Goal: Transaction & Acquisition: Purchase product/service

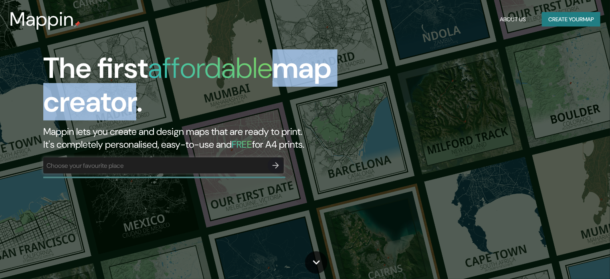
click at [136, 96] on div "The first affordable map creator. Mappin lets you create and design maps that a…" at bounding box center [195, 100] width 305 height 99
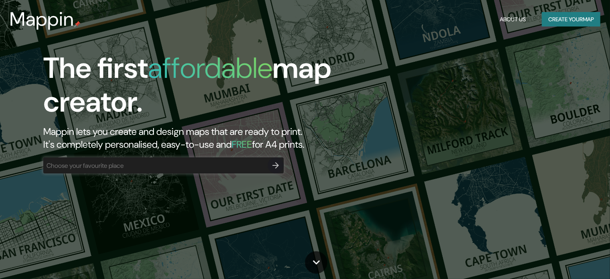
click at [149, 71] on h1 "The first affordable map creator." at bounding box center [195, 88] width 305 height 74
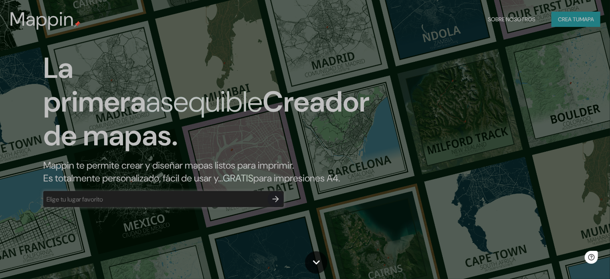
click at [383, 155] on div "La primera asequible Creador de mapas. Mappin te permite crear y diseñar mapas …" at bounding box center [305, 139] width 610 height 279
click at [172, 204] on input "text" at bounding box center [155, 198] width 225 height 9
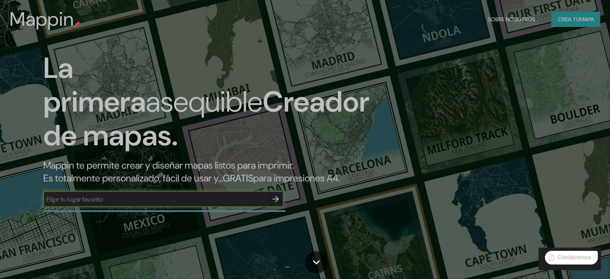
type input "¡"
type input "g"
type input "¡"
type input "[GEOGRAPHIC_DATA]"
click at [269, 207] on button "button" at bounding box center [276, 199] width 16 height 16
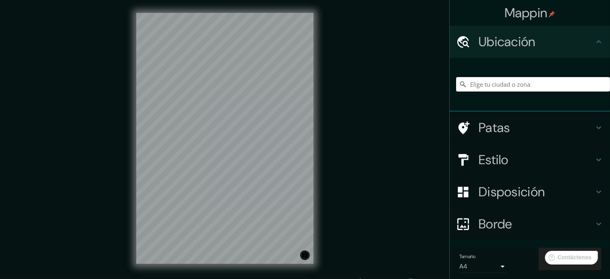
click at [340, 200] on div "Mappin Ubicación Patas Estilo Disposición Borde Elige un borde. Consejo : puede…" at bounding box center [305, 145] width 610 height 290
click at [590, 133] on div "Patas" at bounding box center [530, 127] width 160 height 32
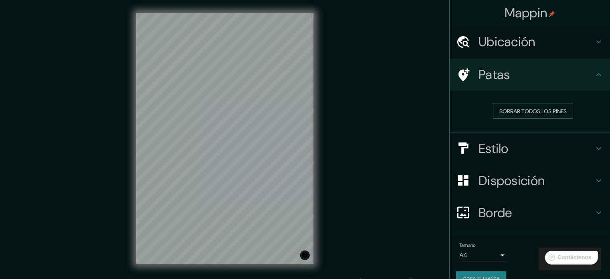
drag, startPoint x: 590, startPoint y: 72, endPoint x: 592, endPoint y: 44, distance: 28.1
click at [594, 70] on icon at bounding box center [599, 75] width 10 height 10
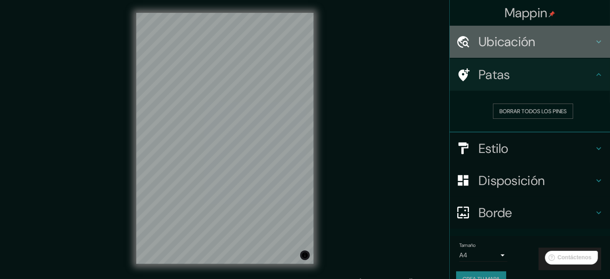
click at [594, 40] on icon at bounding box center [599, 42] width 10 height 10
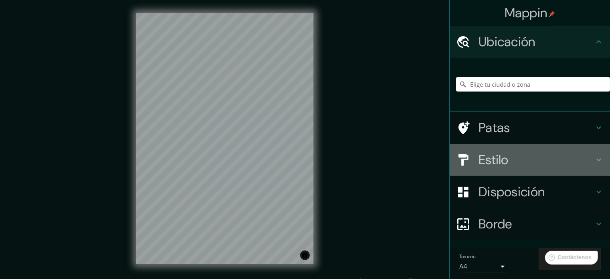
click at [594, 152] on div "Estilo" at bounding box center [530, 160] width 160 height 32
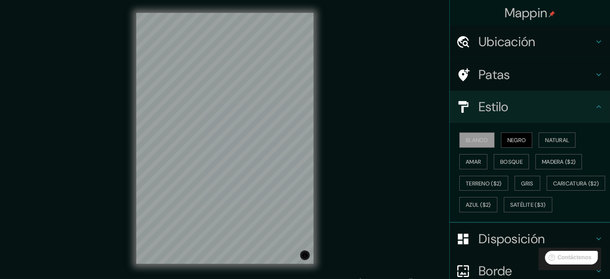
click at [520, 142] on font "Negro" at bounding box center [517, 139] width 19 height 7
click at [545, 136] on font "Natural" at bounding box center [557, 139] width 24 height 7
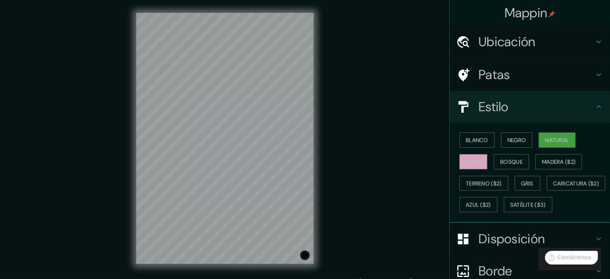
click at [466, 159] on font "Amar" at bounding box center [473, 161] width 15 height 7
click at [515, 160] on font "Bosque" at bounding box center [511, 161] width 22 height 7
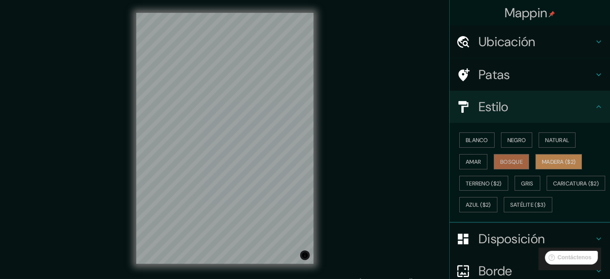
click at [565, 162] on font "Madera ($2)" at bounding box center [559, 161] width 34 height 7
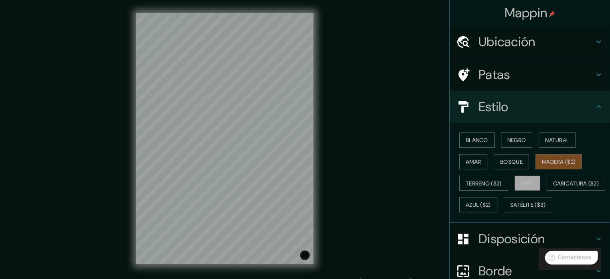
drag, startPoint x: 528, startPoint y: 185, endPoint x: 523, endPoint y: 184, distance: 4.8
click at [527, 184] on font "Gris" at bounding box center [528, 183] width 12 height 7
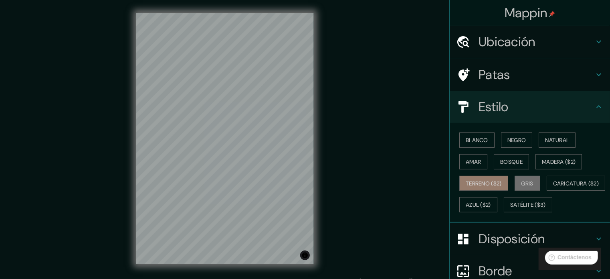
click at [477, 185] on font "Terreno ($2)" at bounding box center [484, 183] width 36 height 7
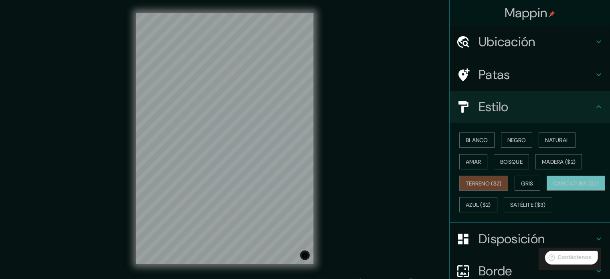
click at [547, 191] on button "Caricatura ($2)" at bounding box center [576, 183] width 59 height 15
click at [491, 203] on font "Azul ($2)" at bounding box center [478, 204] width 25 height 7
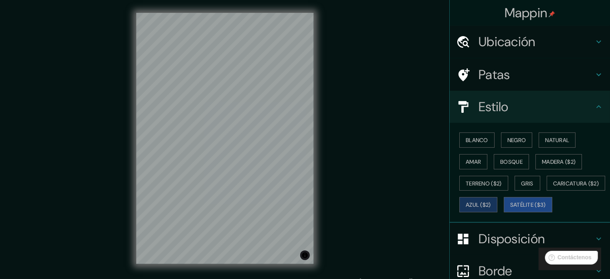
click at [511, 210] on font "Satélite ($3)" at bounding box center [529, 204] width 36 height 10
click at [594, 109] on icon at bounding box center [599, 107] width 10 height 10
click at [473, 137] on font "Blanco" at bounding box center [477, 139] width 22 height 7
click at [511, 210] on font "Satélite ($3)" at bounding box center [529, 204] width 36 height 10
click at [476, 144] on font "Blanco" at bounding box center [477, 140] width 22 height 10
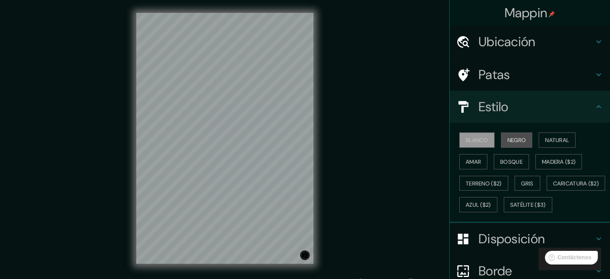
click at [512, 135] on font "Negro" at bounding box center [517, 140] width 19 height 10
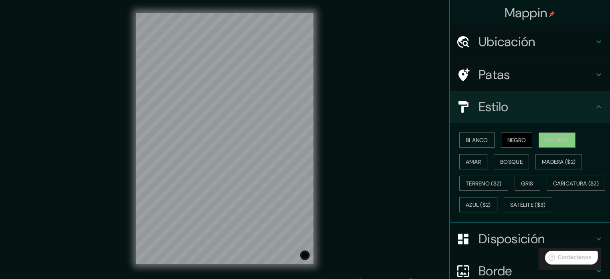
click at [549, 136] on font "Natural" at bounding box center [557, 139] width 24 height 7
click at [466, 161] on font "Amar" at bounding box center [473, 161] width 15 height 7
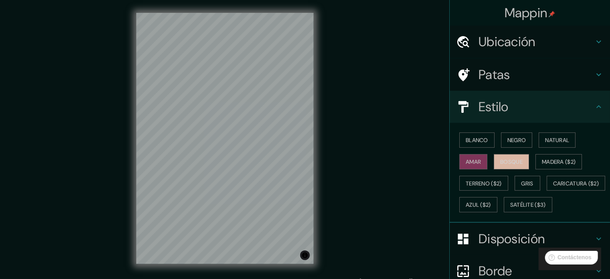
click at [515, 165] on font "Bosque" at bounding box center [511, 161] width 22 height 10
click at [556, 157] on font "Madera ($2)" at bounding box center [559, 161] width 34 height 10
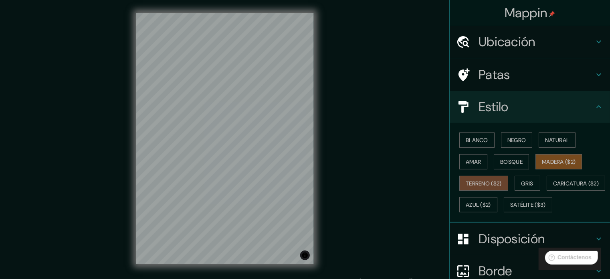
click at [492, 184] on font "Terreno ($2)" at bounding box center [484, 183] width 36 height 7
click at [528, 180] on font "Gris" at bounding box center [528, 183] width 12 height 7
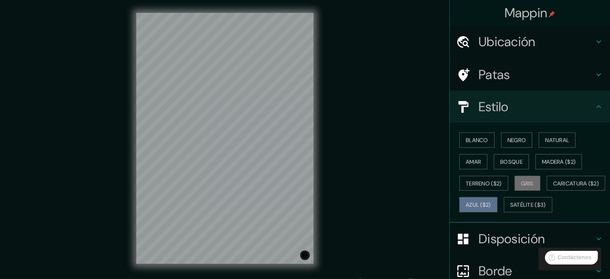
click at [491, 202] on font "Azul ($2)" at bounding box center [478, 204] width 25 height 7
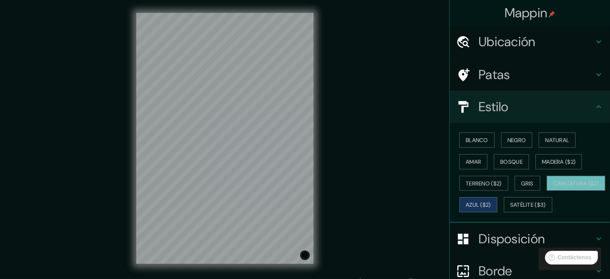
click at [547, 191] on button "Caricatura ($2)" at bounding box center [576, 183] width 59 height 15
drag, startPoint x: 555, startPoint y: 195, endPoint x: 543, endPoint y: 208, distance: 17.3
click at [555, 195] on div "Blanco Negro Natural Amar Bosque Madera ($2) Terreno ($2) Gris Caricatura ($2) …" at bounding box center [533, 172] width 154 height 86
click at [491, 208] on font "Azul ($2)" at bounding box center [478, 204] width 25 height 10
click at [536, 182] on button "Gris" at bounding box center [528, 183] width 26 height 15
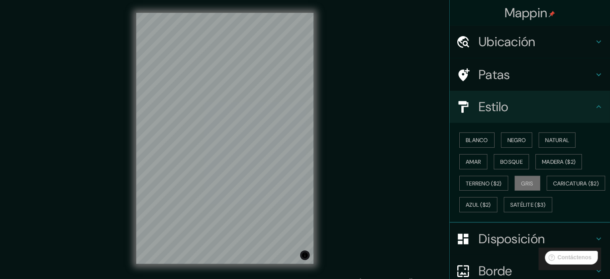
click at [561, 148] on div "Blanco Negro Natural Amar Bosque Madera ($2) Terreno ($2) Gris Caricatura ($2) …" at bounding box center [533, 172] width 154 height 86
click at [565, 140] on font "Natural" at bounding box center [557, 139] width 24 height 7
click at [515, 184] on button "Gris" at bounding box center [528, 183] width 26 height 15
click at [491, 199] on font "Azul ($2)" at bounding box center [478, 204] width 25 height 10
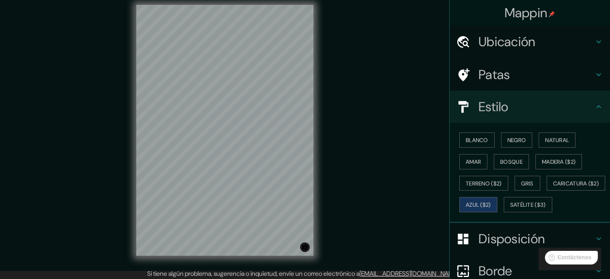
scroll to position [10, 0]
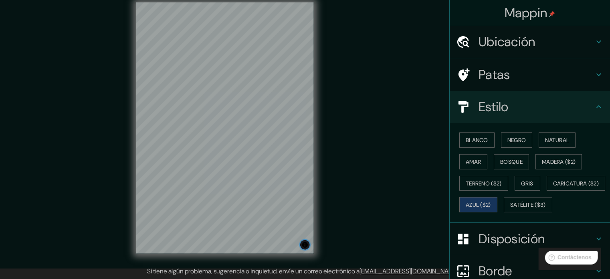
click at [304, 248] on button "Activar o desactivar atribución" at bounding box center [305, 245] width 10 height 10
click at [306, 246] on button "Activar o desactivar atribución" at bounding box center [305, 245] width 10 height 10
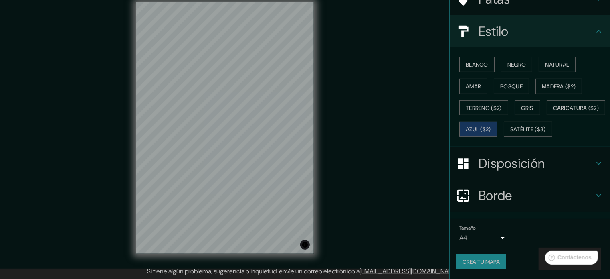
click at [588, 165] on h4 "Disposición" at bounding box center [536, 163] width 115 height 16
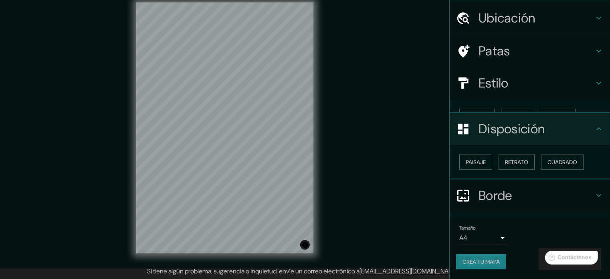
scroll to position [10, 0]
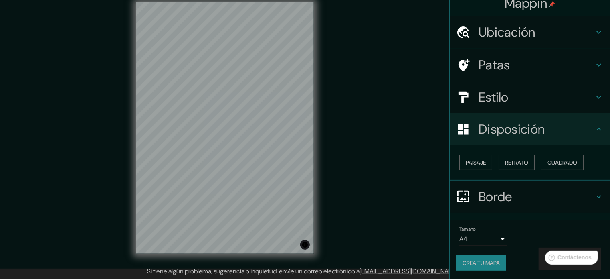
click at [481, 164] on font "Paisaje" at bounding box center [476, 162] width 20 height 7
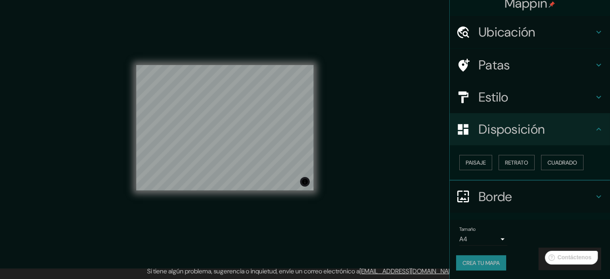
click at [511, 163] on font "Retrato" at bounding box center [516, 162] width 23 height 7
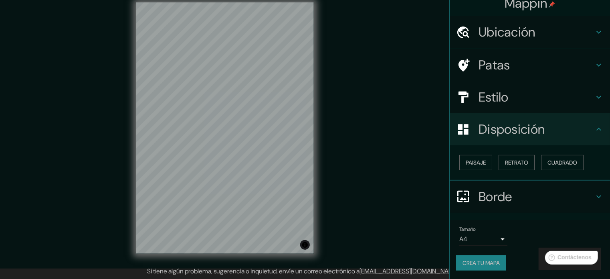
click at [570, 162] on font "Cuadrado" at bounding box center [563, 162] width 30 height 7
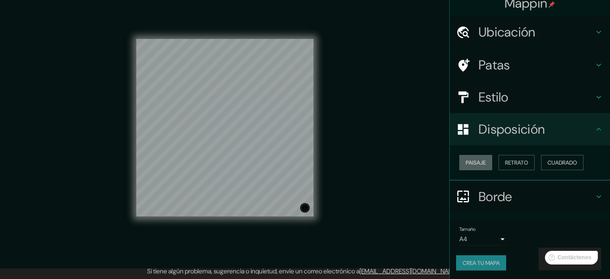
click at [482, 165] on button "Paisaje" at bounding box center [476, 162] width 33 height 15
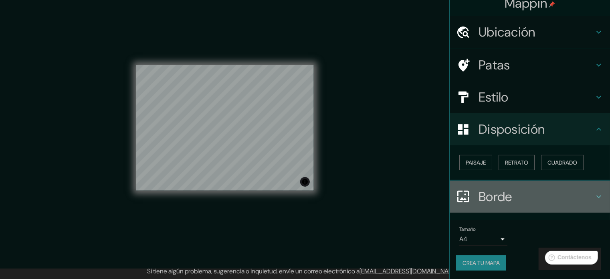
click at [596, 196] on icon at bounding box center [599, 197] width 10 height 10
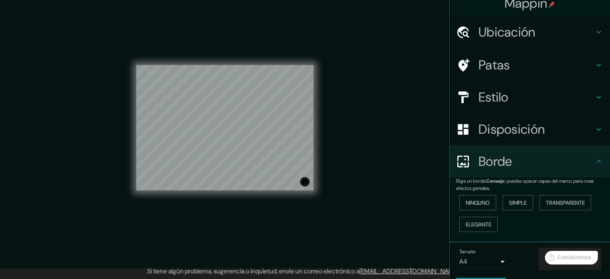
click at [456, 205] on div "Ninguno Simple Transparente Elegante" at bounding box center [533, 213] width 154 height 43
click at [466, 202] on font "Ninguno" at bounding box center [478, 202] width 24 height 7
click at [509, 204] on font "Simple" at bounding box center [518, 202] width 18 height 7
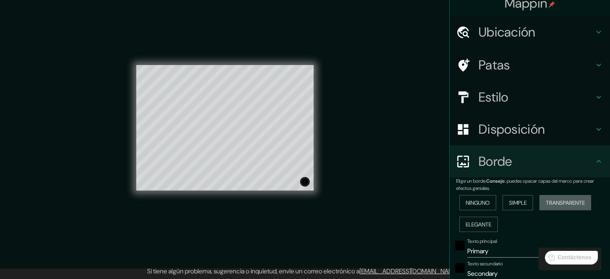
click at [569, 204] on font "Transparente" at bounding box center [565, 202] width 39 height 7
click at [496, 220] on div "Ninguno Simple Transparente Elegante" at bounding box center [533, 213] width 154 height 43
click at [482, 223] on font "Elegante" at bounding box center [479, 224] width 26 height 7
click at [481, 205] on font "Ninguno" at bounding box center [478, 202] width 24 height 7
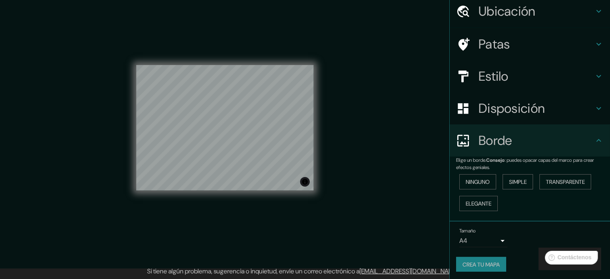
scroll to position [32, 0]
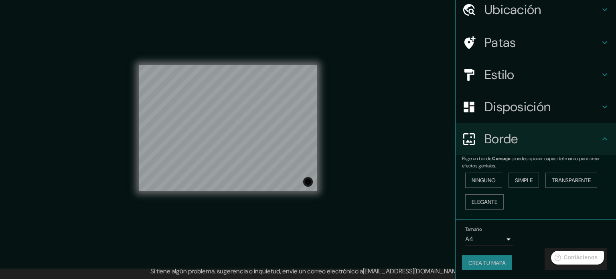
click at [492, 239] on body "Mappin Ubicación Patas Estilo Disposición Borde Elige un borde. Consejo : puede…" at bounding box center [308, 129] width 616 height 279
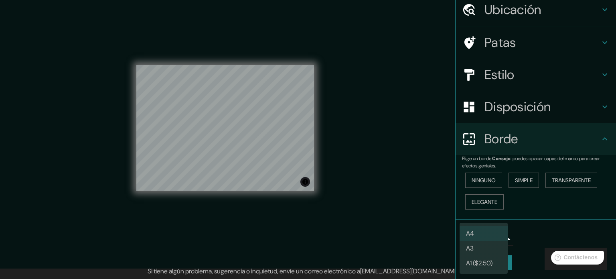
click at [486, 250] on li "A3" at bounding box center [484, 248] width 48 height 15
click at [497, 236] on body "Mappin Ubicación Patas Estilo Disposición Borde Elige un borde. Consejo : puede…" at bounding box center [308, 129] width 616 height 279
click at [498, 263] on li "A1 ($2.50)" at bounding box center [484, 262] width 48 height 15
click at [497, 237] on body "Mappin Ubicación Patas Estilo Disposición Borde Elige un borde. Consejo : puede…" at bounding box center [308, 129] width 616 height 279
click at [486, 235] on li "A4" at bounding box center [484, 233] width 48 height 15
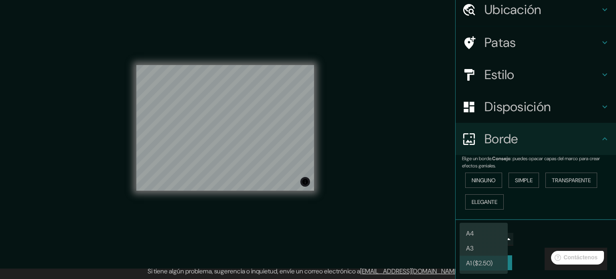
type input "single"
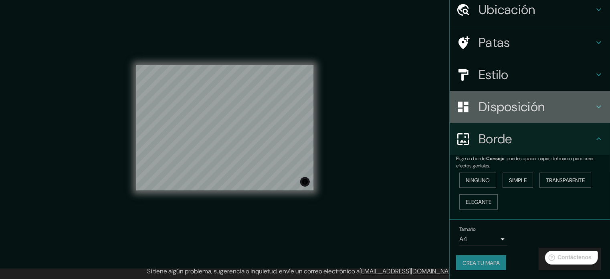
click at [564, 104] on h4 "Disposición" at bounding box center [536, 107] width 115 height 16
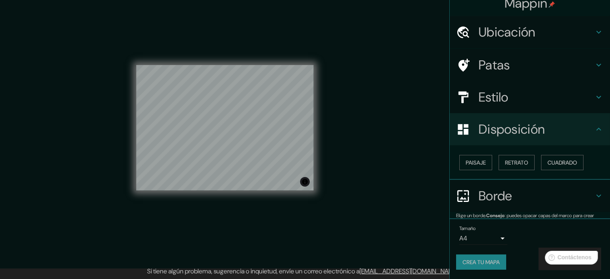
scroll to position [10, 0]
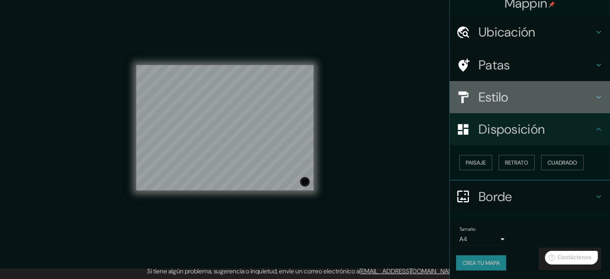
click at [596, 99] on icon at bounding box center [599, 97] width 10 height 10
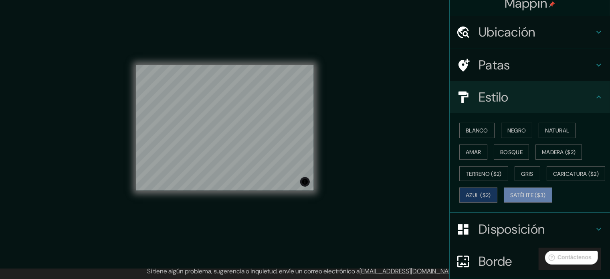
click at [511, 199] on font "Satélite ($3)" at bounding box center [529, 195] width 36 height 7
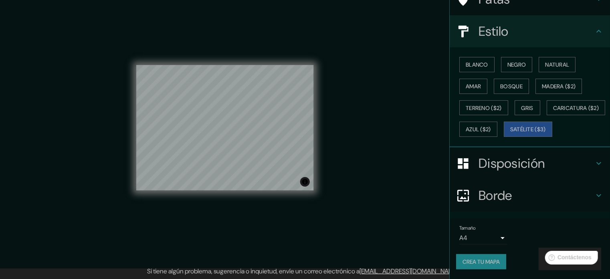
scroll to position [95, 0]
click at [466, 264] on font "Crea tu mapa" at bounding box center [481, 261] width 37 height 7
click at [486, 263] on div "Crea tu mapa" at bounding box center [530, 261] width 148 height 15
click at [488, 259] on font "Crea tu mapa" at bounding box center [481, 261] width 37 height 7
click at [579, 95] on div "Blanco Negro Natural Amar Bosque Madera ($2) Terreno ($2) Gris Caricatura ($2) …" at bounding box center [533, 97] width 154 height 86
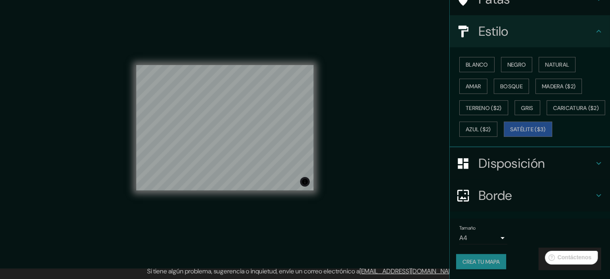
click at [483, 264] on font "Crea tu mapa" at bounding box center [481, 261] width 37 height 10
click at [490, 265] on font "Crea tu mapa" at bounding box center [481, 261] width 37 height 7
click at [471, 261] on font "Crea tu mapa" at bounding box center [481, 261] width 37 height 7
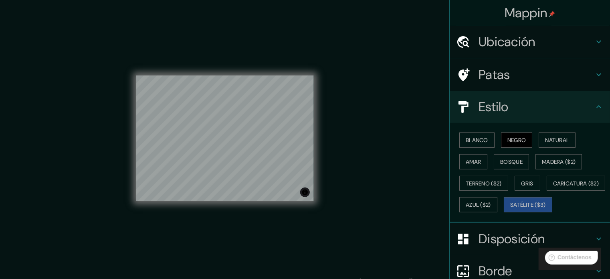
scroll to position [0, 0]
click at [588, 112] on h4 "Estilo" at bounding box center [536, 107] width 115 height 16
click at [594, 110] on icon at bounding box center [599, 107] width 10 height 10
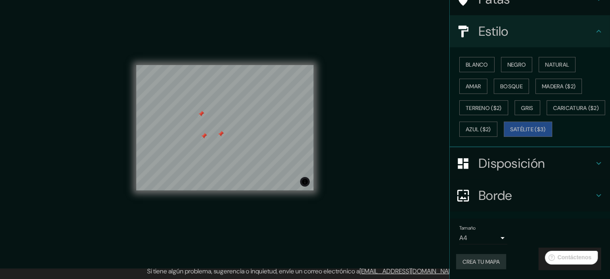
scroll to position [95, 0]
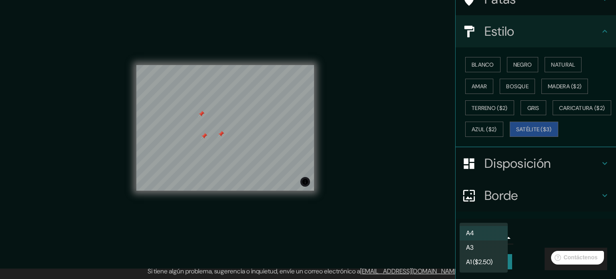
click at [490, 237] on body "Mappin Ubicación Patas Estilo Blanco Negro Natural [PERSON_NAME] ($2) Terreno (…" at bounding box center [308, 129] width 616 height 279
click at [527, 232] on div at bounding box center [308, 139] width 616 height 279
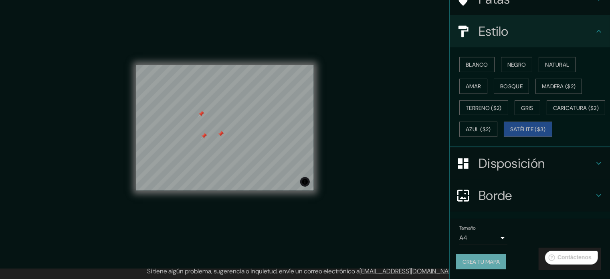
click at [473, 261] on font "Crea tu mapa" at bounding box center [481, 261] width 37 height 7
